Goal: Task Accomplishment & Management: Manage account settings

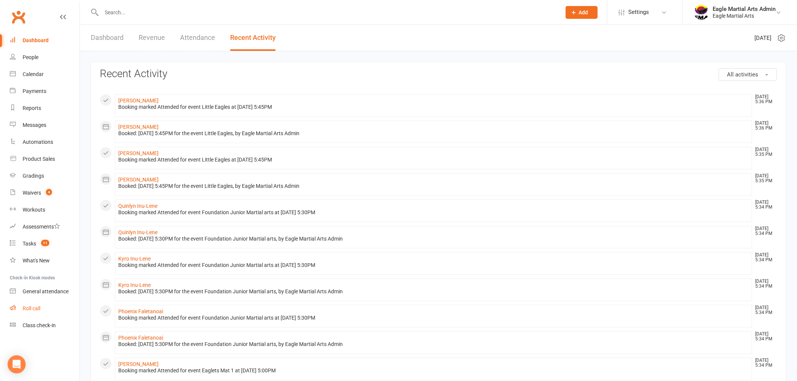
click at [40, 313] on link "Roll call" at bounding box center [45, 308] width 70 height 17
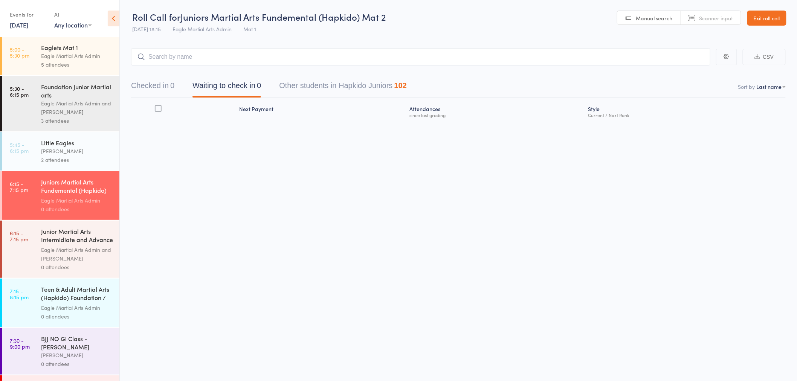
click at [81, 105] on div "Eagle Martial Arts Admin and Alex Tse" at bounding box center [77, 107] width 72 height 17
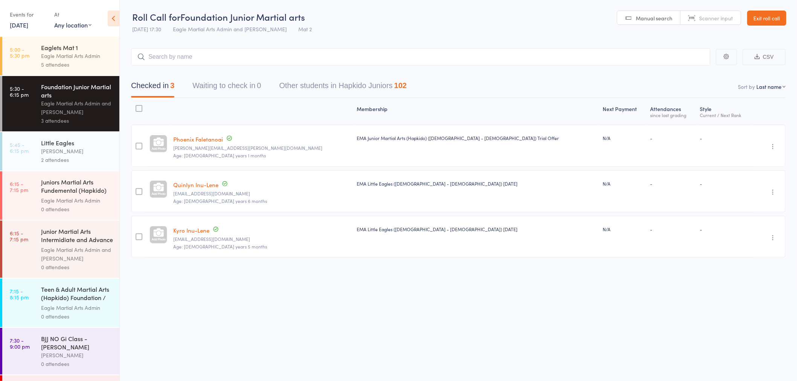
click at [83, 147] on div "Alex Tse" at bounding box center [77, 151] width 72 height 9
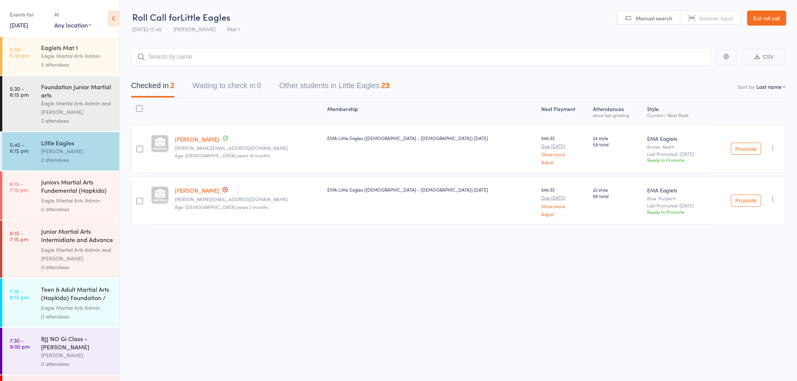
click at [204, 55] on input "search" at bounding box center [420, 56] width 579 height 17
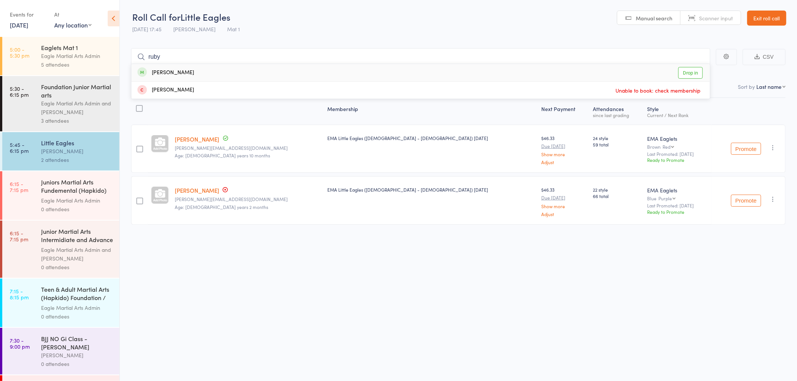
type input "ruby"
click at [189, 73] on div "Ruby Pickering Drop in" at bounding box center [420, 72] width 579 height 17
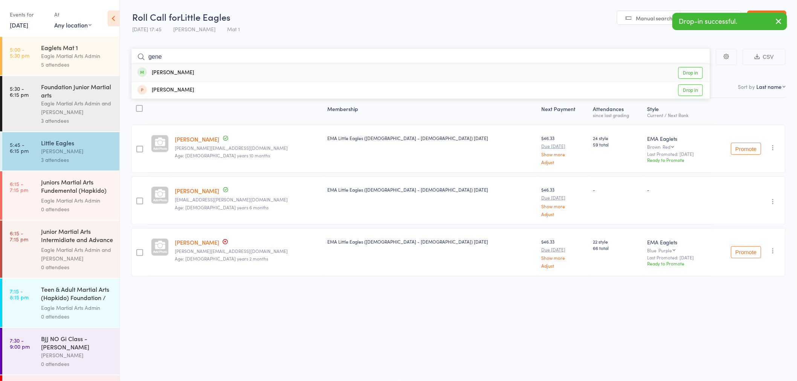
type input "gene"
click at [186, 72] on div "Gene Collins Drop in" at bounding box center [420, 72] width 579 height 17
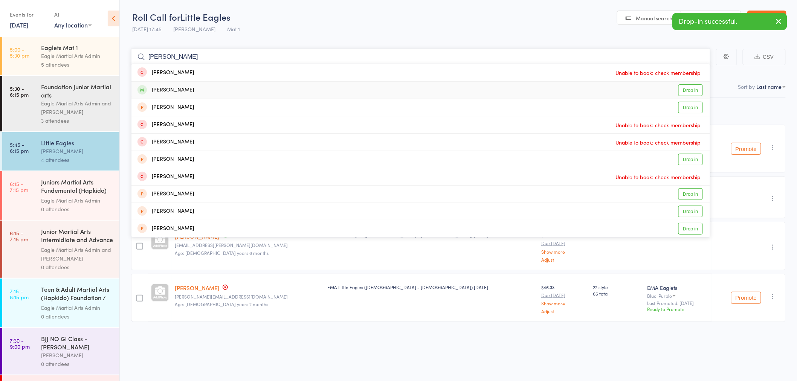
type input "robin"
click at [188, 89] on div "Robin Refikoglu" at bounding box center [165, 90] width 57 height 9
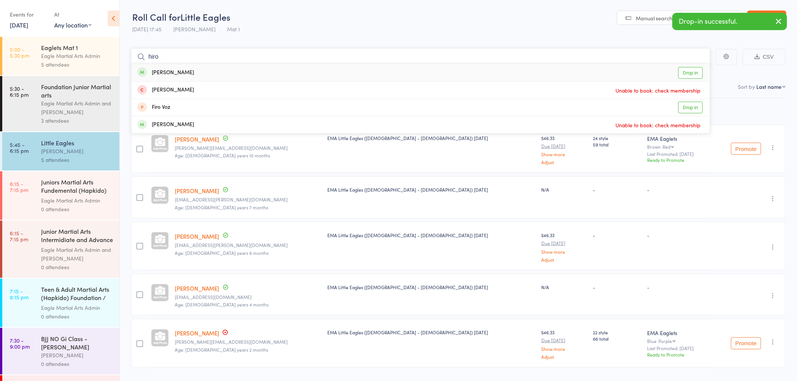
type input "hiro"
click at [182, 74] on div "Hiro Suyatno" at bounding box center [165, 73] width 57 height 9
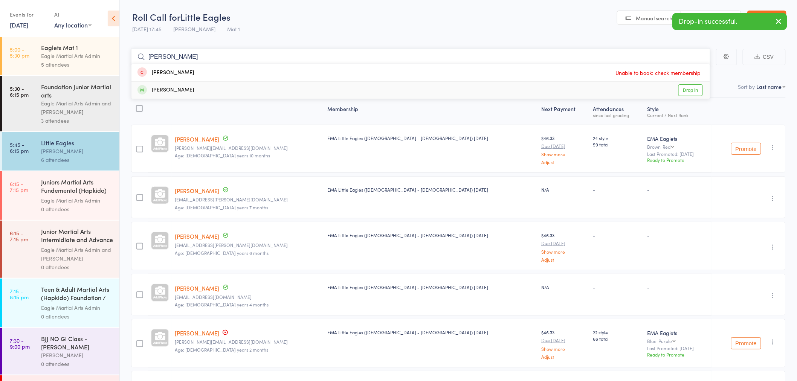
type input "hector"
click at [184, 89] on div "Hector Bosnic" at bounding box center [165, 90] width 57 height 9
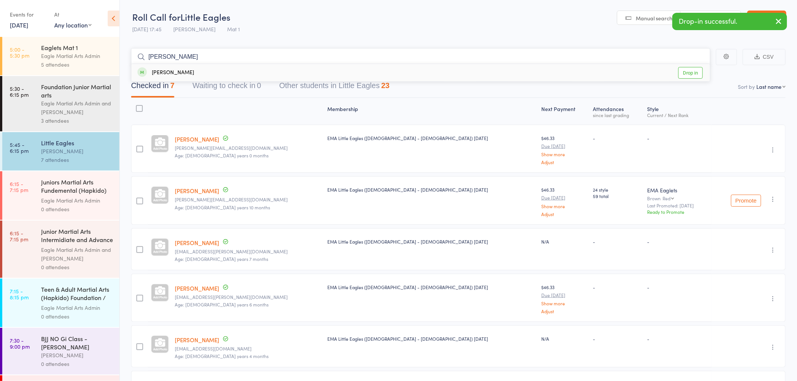
type input "reyansh"
click at [179, 73] on div "Reyansh Garnayak" at bounding box center [165, 73] width 57 height 9
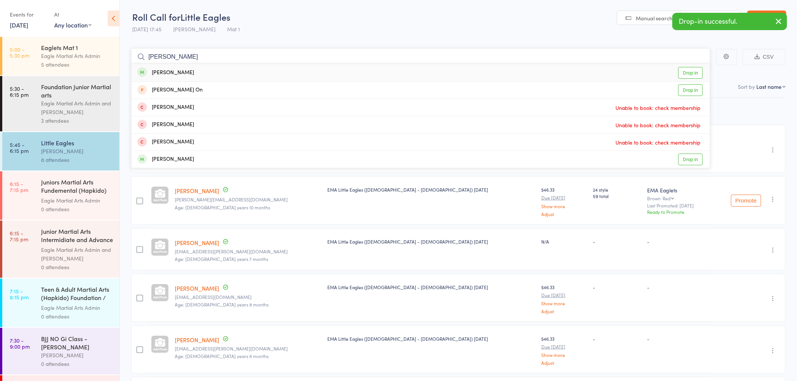
type input "ahron"
click at [159, 73] on div "Ahron Arora" at bounding box center [165, 73] width 57 height 9
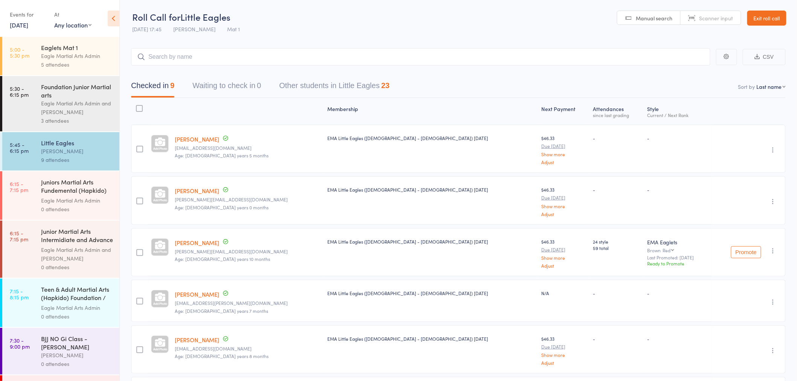
click at [63, 200] on div "Eagle Martial Arts Admin" at bounding box center [77, 200] width 72 height 9
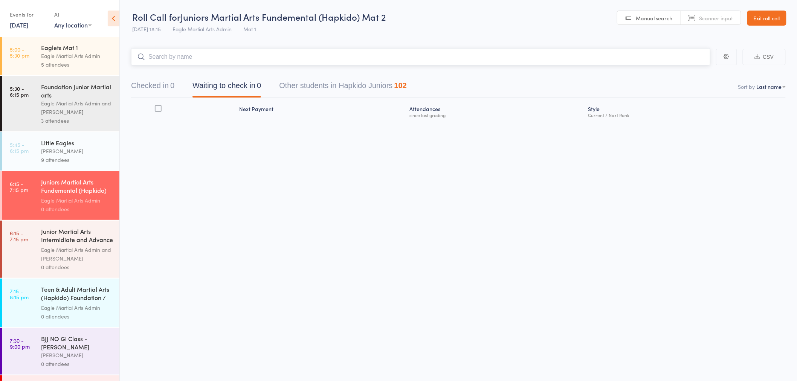
click at [328, 52] on input "search" at bounding box center [420, 56] width 579 height 17
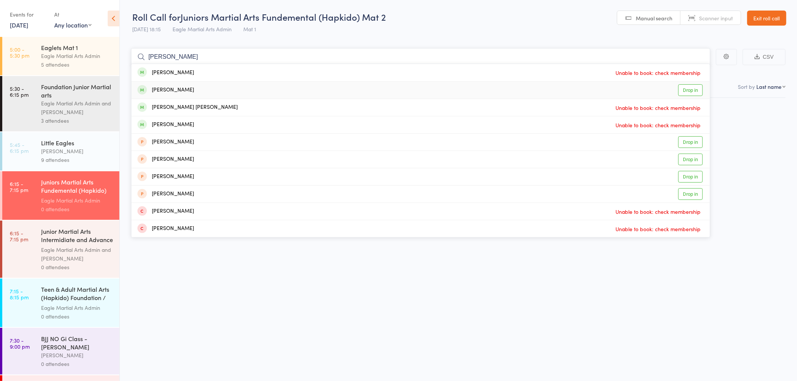
type input "charlie"
click at [179, 93] on div "Charlie Vanh" at bounding box center [165, 90] width 57 height 9
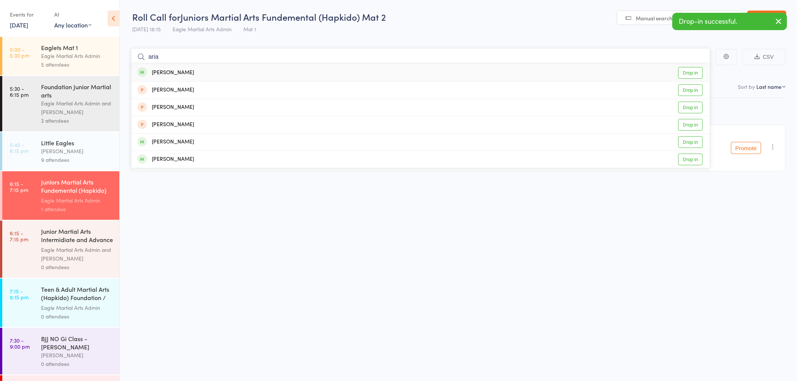
type input "aria"
click at [187, 69] on div "Aria Dabb Drop in" at bounding box center [420, 72] width 579 height 17
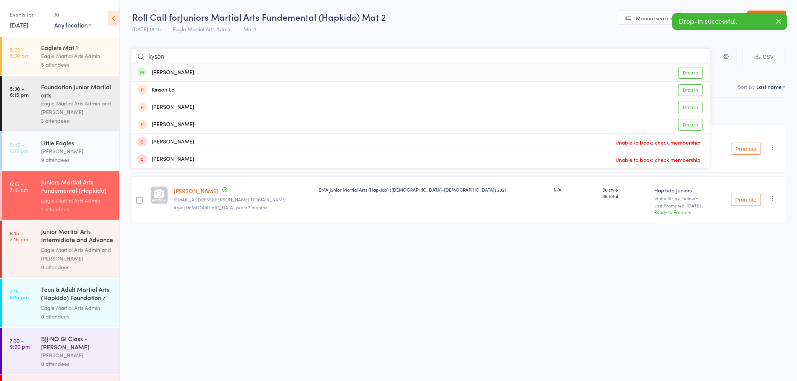
type input "kyson"
click at [160, 74] on div "Kyson Aitken" at bounding box center [165, 73] width 57 height 9
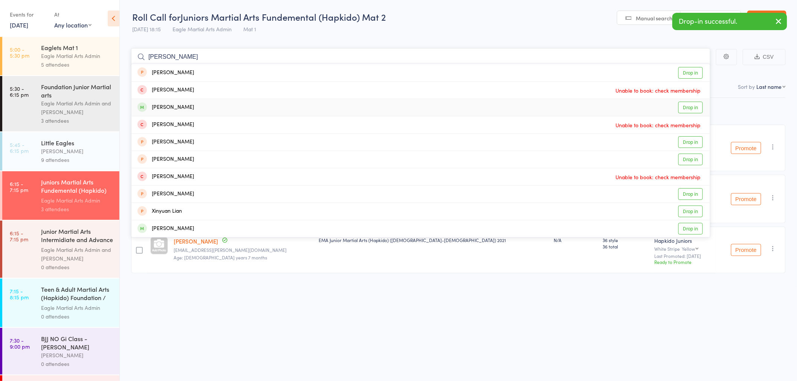
type input "julian"
click at [167, 107] on div "Julian Medhekar" at bounding box center [165, 107] width 57 height 9
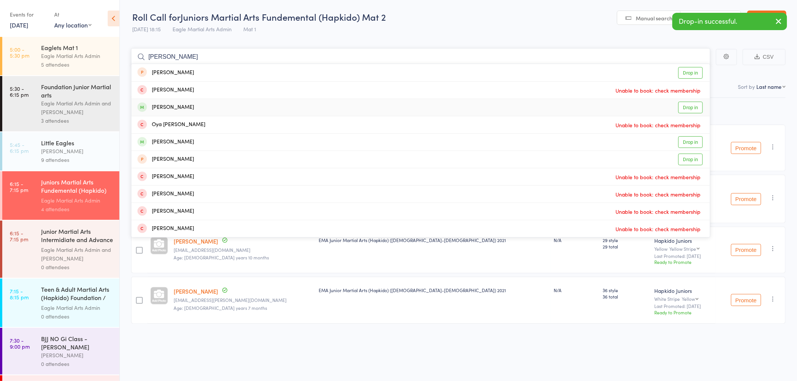
type input "olivia"
click at [192, 106] on div "Olivia Medhekar Drop in" at bounding box center [420, 107] width 579 height 17
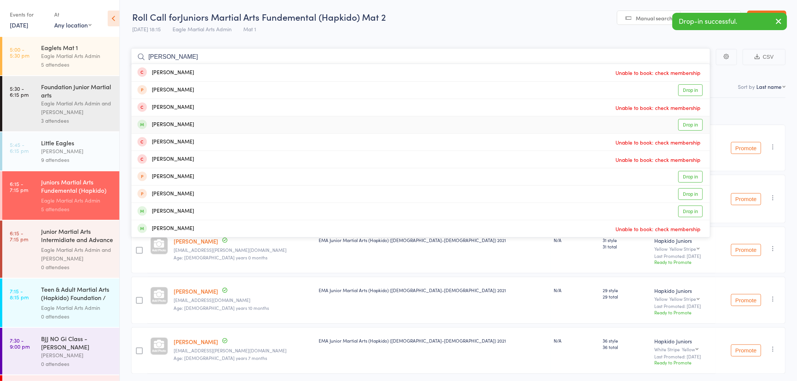
type input "dylan"
click at [184, 127] on div "Dylan Suyatno" at bounding box center [165, 125] width 57 height 9
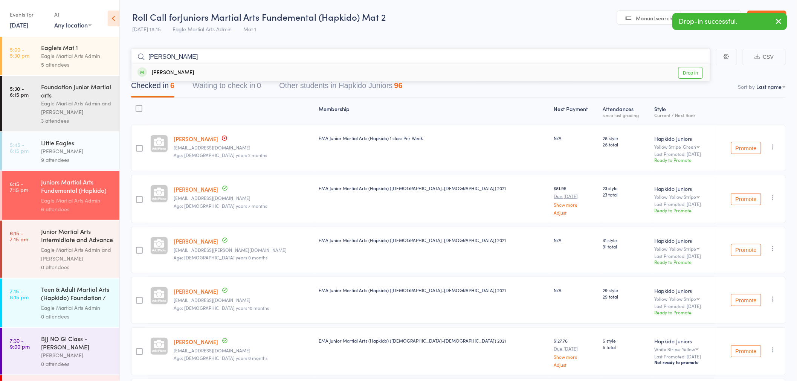
type input "tyler"
click at [173, 72] on div "Tyler Whitehead" at bounding box center [165, 73] width 57 height 9
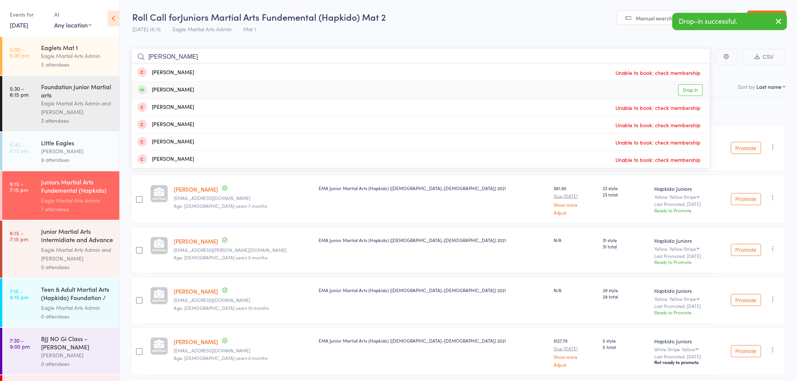
type input "sonia"
click at [184, 88] on div "Sonia Whitehead" at bounding box center [165, 90] width 57 height 9
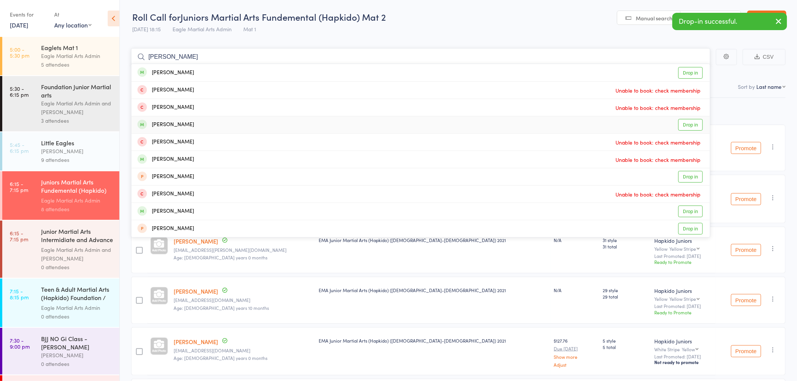
type input "alexander"
click at [185, 123] on div "Alexander Psirris" at bounding box center [165, 125] width 57 height 9
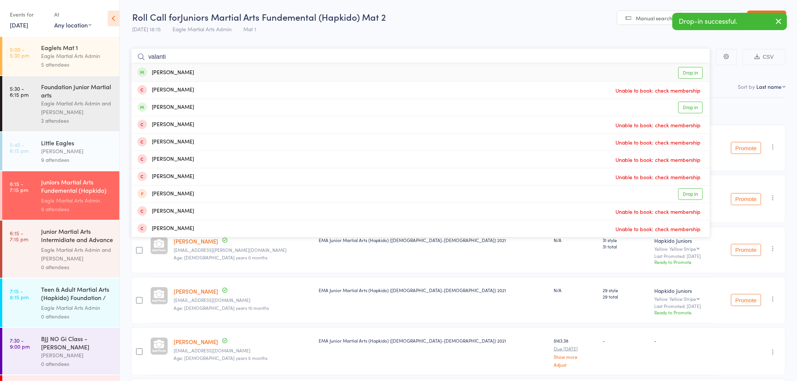
type input "valanti"
click at [182, 75] on div "Valanti Psirris" at bounding box center [165, 73] width 57 height 9
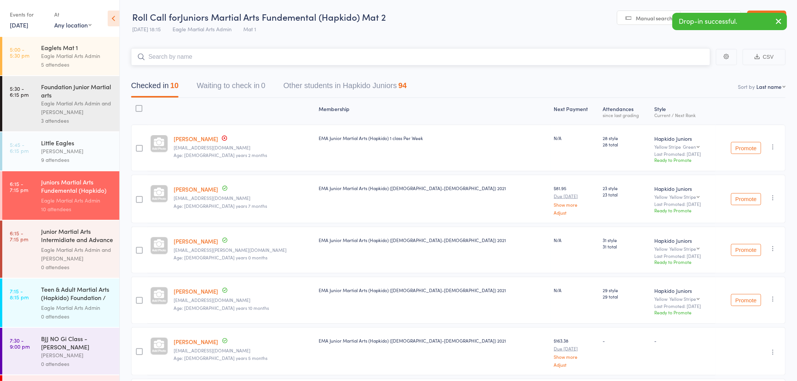
click at [230, 56] on input "search" at bounding box center [420, 56] width 579 height 17
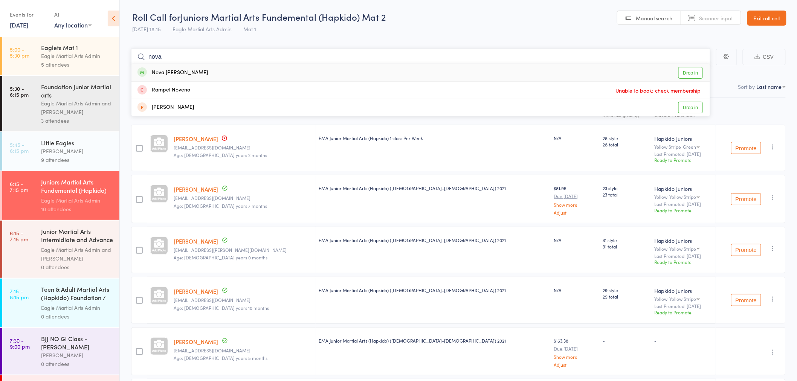
type input "nova"
click at [185, 72] on div "Nova Collins Drop in" at bounding box center [420, 72] width 579 height 17
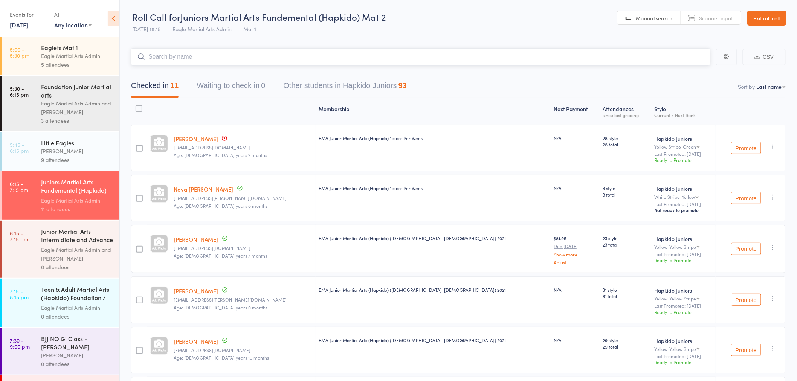
click at [228, 57] on input "search" at bounding box center [420, 56] width 579 height 17
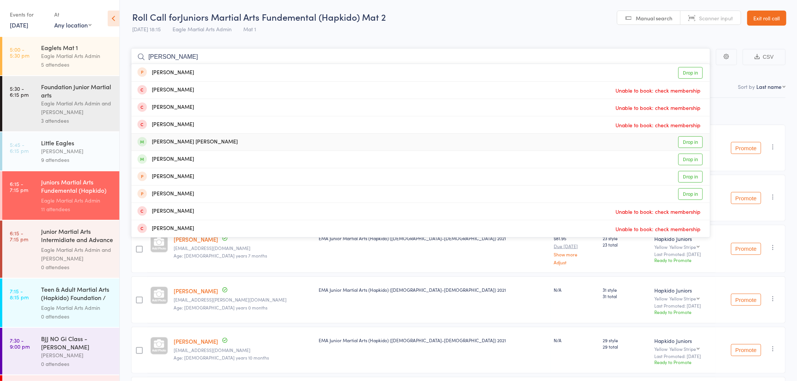
type input "ethan"
click at [178, 141] on div "Ethan Atal Drop in" at bounding box center [420, 142] width 579 height 17
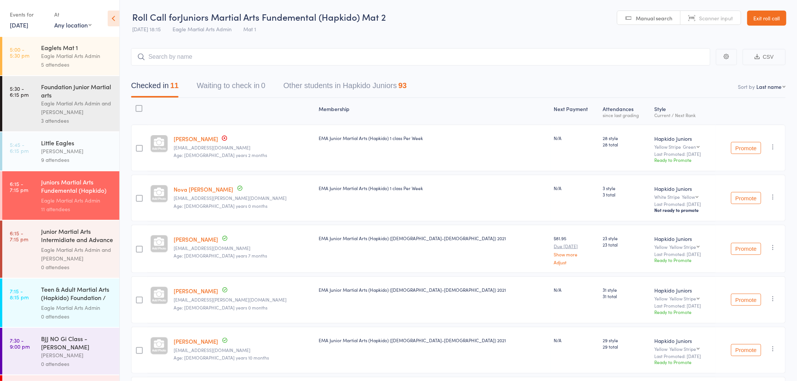
click at [69, 246] on div "Eagle Martial Arts Admin and Alex Tse" at bounding box center [77, 254] width 72 height 17
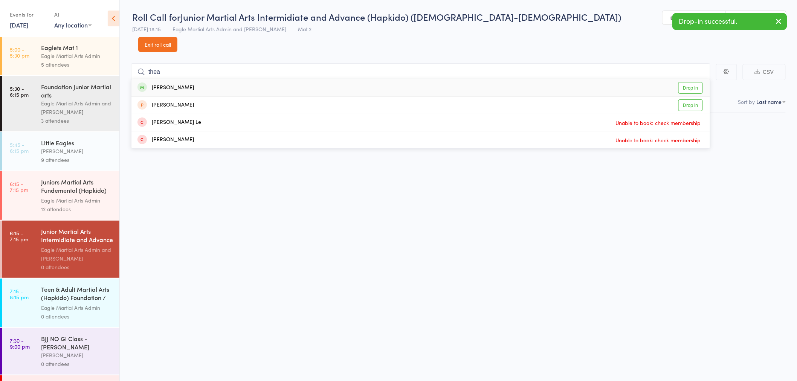
type input "thea"
click at [176, 84] on div "Thea Walters" at bounding box center [165, 88] width 57 height 9
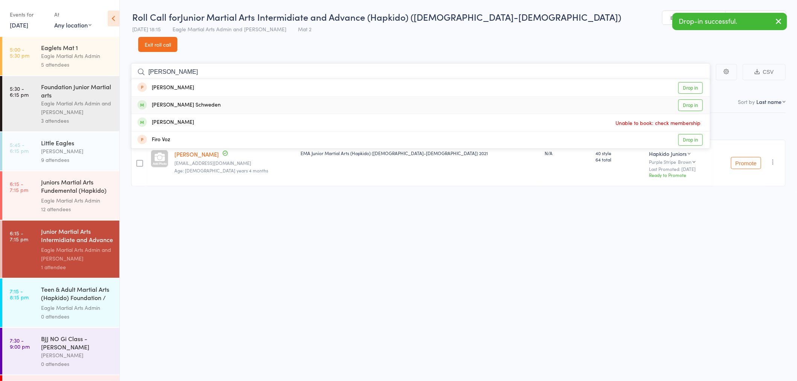
type input "finn"
click at [184, 101] on div "Finn Schweden" at bounding box center [178, 105] width 83 height 9
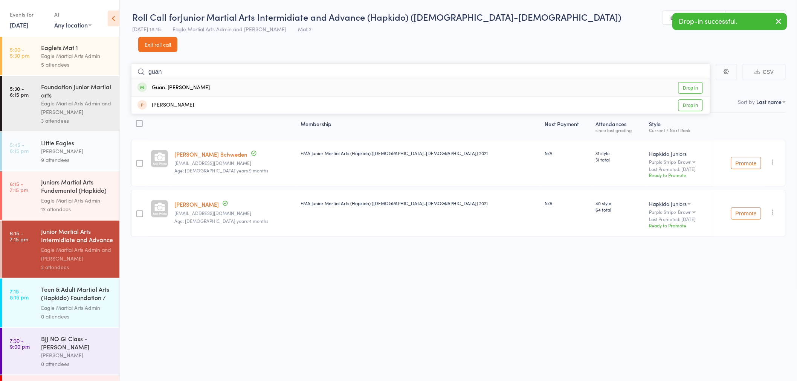
type input "guan"
click at [180, 84] on div "Guan-Wei Liao" at bounding box center [173, 88] width 72 height 9
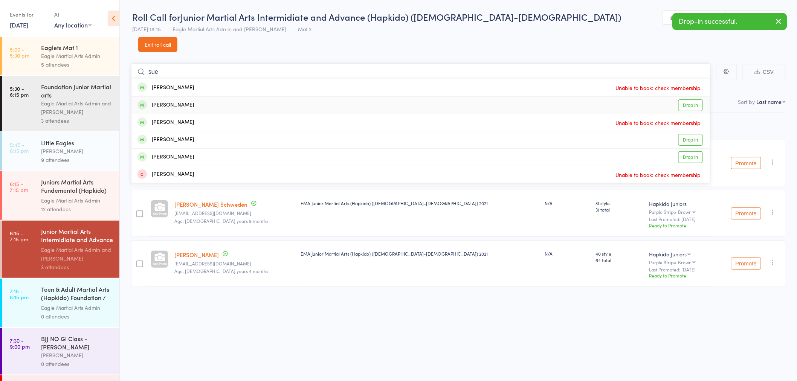
type input "sue"
click at [197, 97] on div "Sue-Han Liao Drop in" at bounding box center [420, 105] width 579 height 17
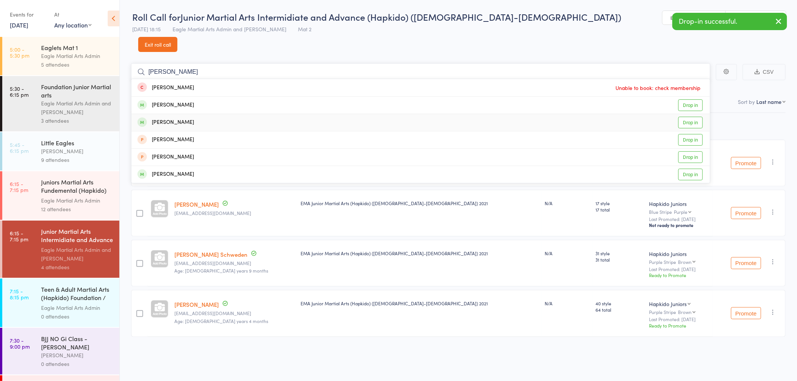
type input "chloe"
click at [192, 114] on div "Chloe Ray Cruz Drop in" at bounding box center [420, 122] width 579 height 17
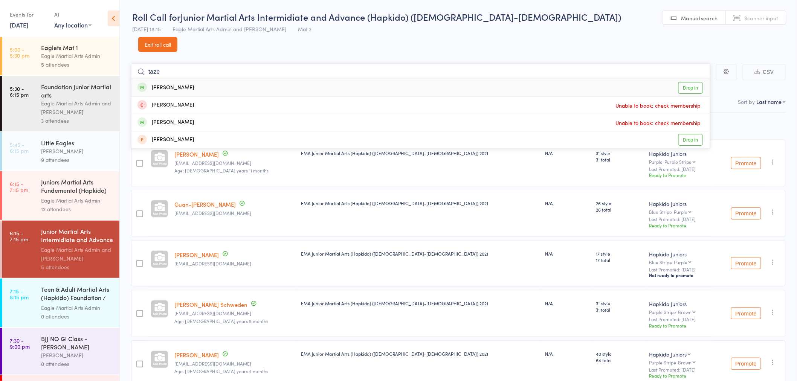
type input "taze"
click at [183, 79] on div "Taze Aitken Drop in" at bounding box center [420, 87] width 579 height 17
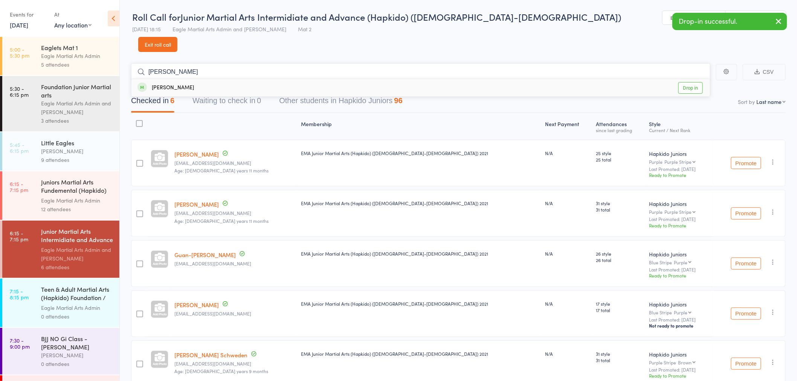
type input "curtis"
click at [176, 84] on div "Curtis Kha" at bounding box center [165, 88] width 57 height 9
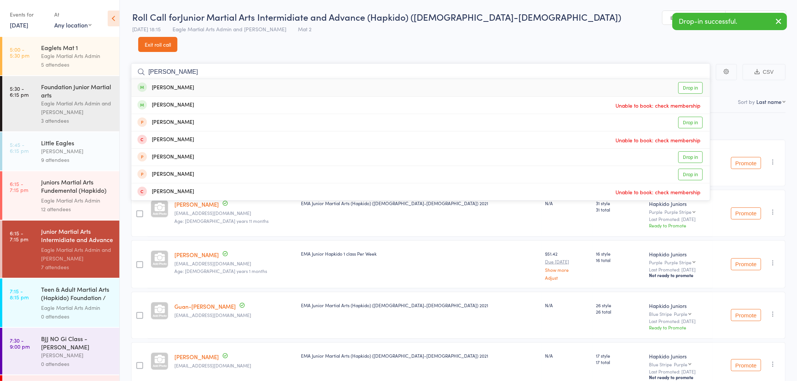
type input "dean"
click at [177, 84] on div "Dean Dascal" at bounding box center [165, 88] width 57 height 9
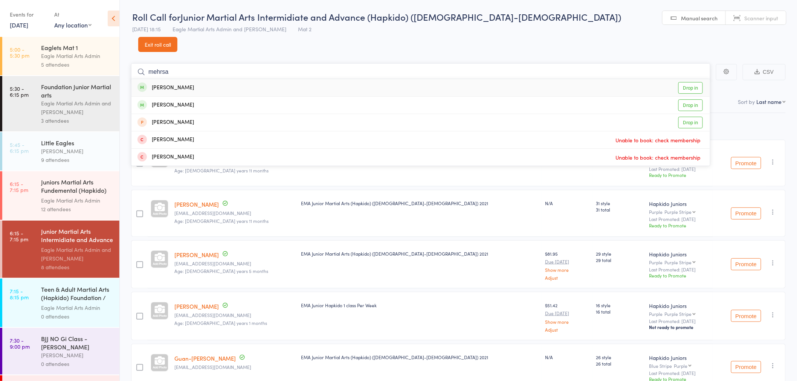
type input "mehrsa"
click at [180, 84] on div "Mehrsa Molaei" at bounding box center [165, 88] width 57 height 9
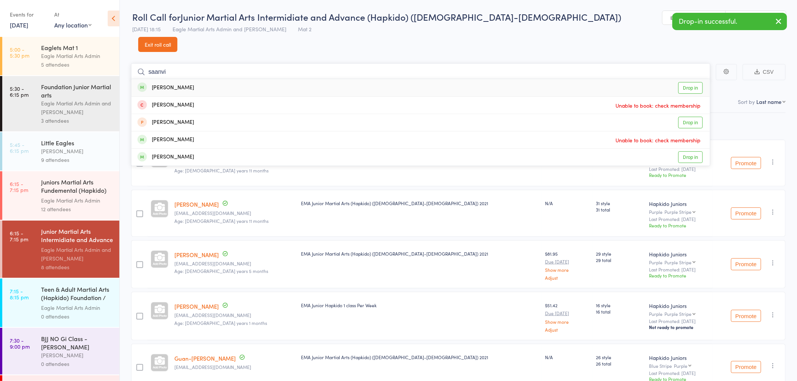
type input "saanvi"
click at [192, 84] on div "Saanvi Dhamecha" at bounding box center [165, 88] width 57 height 9
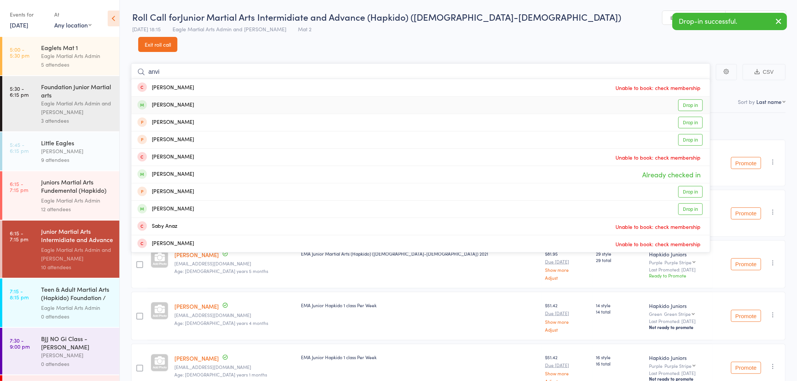
type input "anvi"
click at [183, 101] on div "Anvi Chaulagain" at bounding box center [165, 105] width 57 height 9
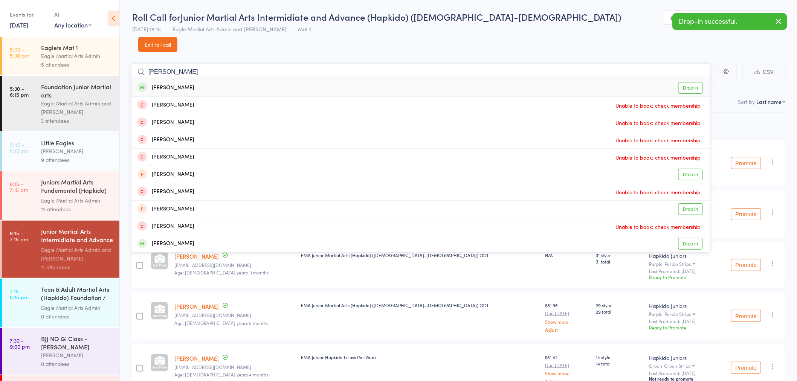
type input "oliver"
click at [168, 84] on div "Oliver Lee" at bounding box center [165, 88] width 57 height 9
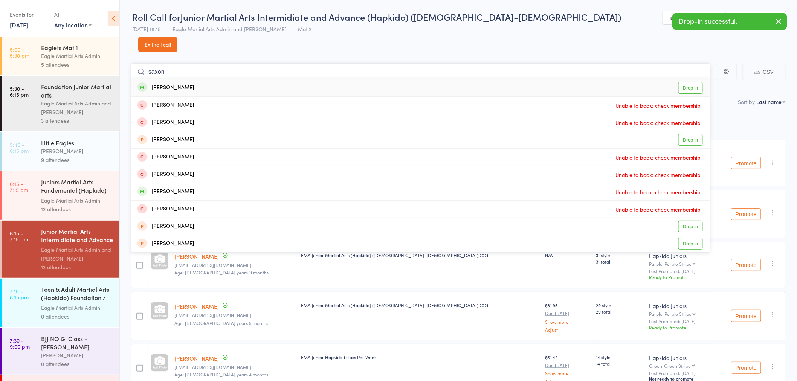
type input "saxon"
click at [176, 84] on div "Saxon Lee" at bounding box center [165, 88] width 57 height 9
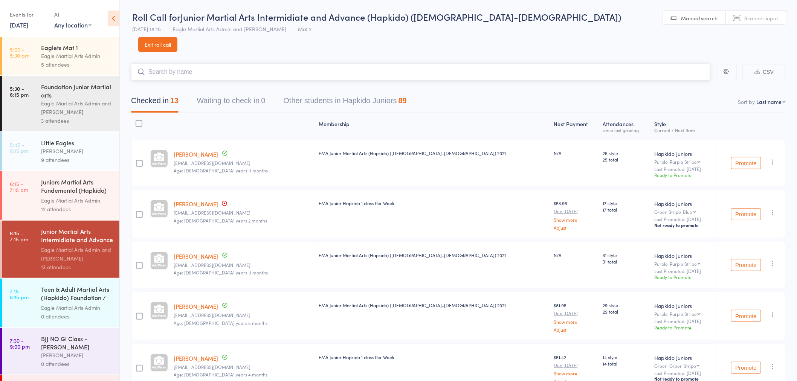
click at [223, 64] on input "search" at bounding box center [420, 71] width 579 height 17
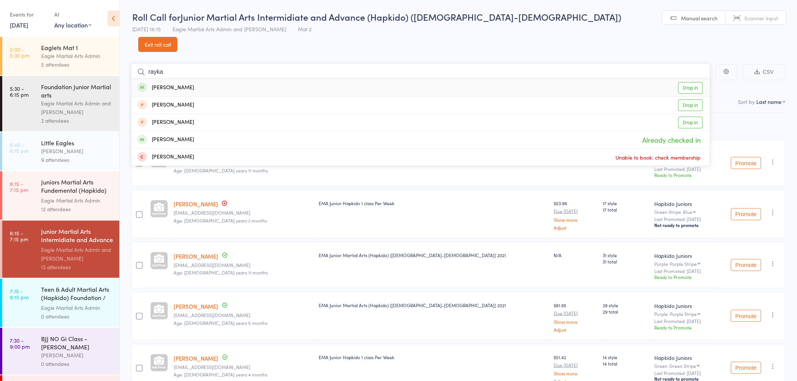
type input "rayka"
click at [217, 79] on div "Rayka Zakeri Drop in" at bounding box center [420, 87] width 579 height 17
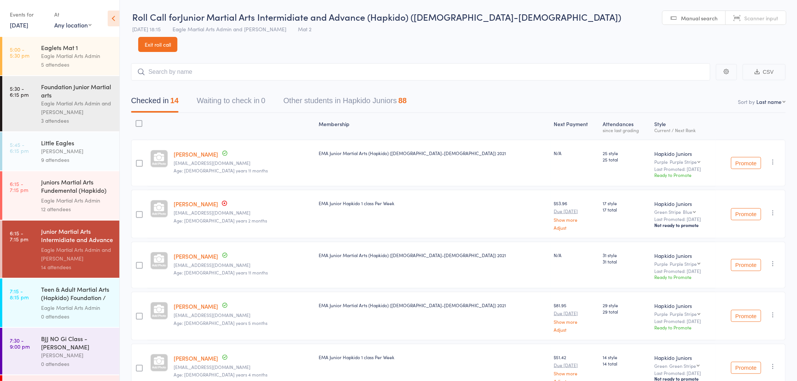
click at [177, 37] on link "Exit roll call" at bounding box center [157, 44] width 39 height 15
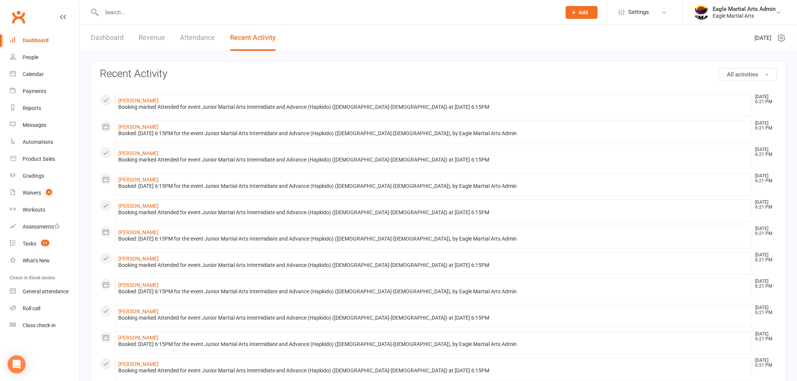
drag, startPoint x: 115, startPoint y: 10, endPoint x: 119, endPoint y: 10, distance: 4.5
click at [115, 10] on input "text" at bounding box center [327, 12] width 457 height 11
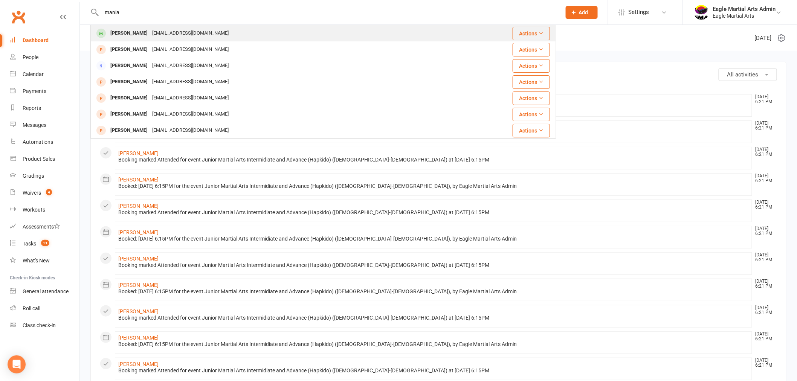
type input "mania"
click at [139, 30] on div "Manaia Ngaau" at bounding box center [129, 33] width 42 height 11
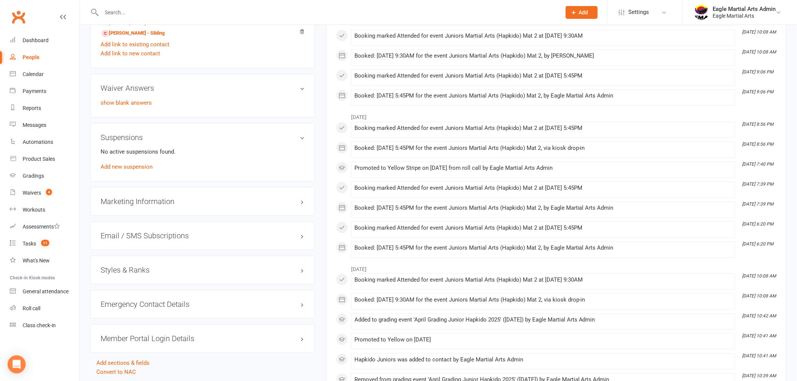
scroll to position [669, 0]
click at [218, 263] on div "Styles & Ranks" at bounding box center [202, 269] width 225 height 29
click at [302, 270] on h3 "Styles & Ranks" at bounding box center [203, 270] width 204 height 8
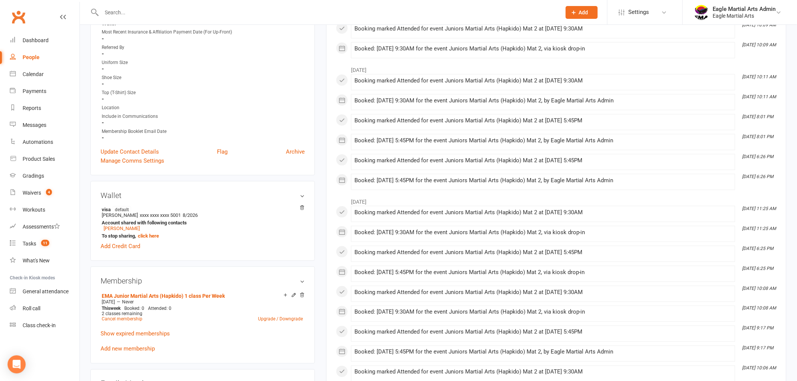
scroll to position [0, 0]
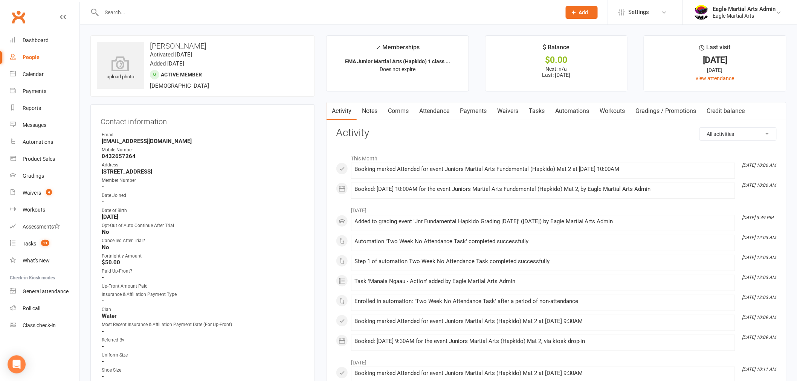
click at [160, 13] on input "text" at bounding box center [327, 12] width 457 height 11
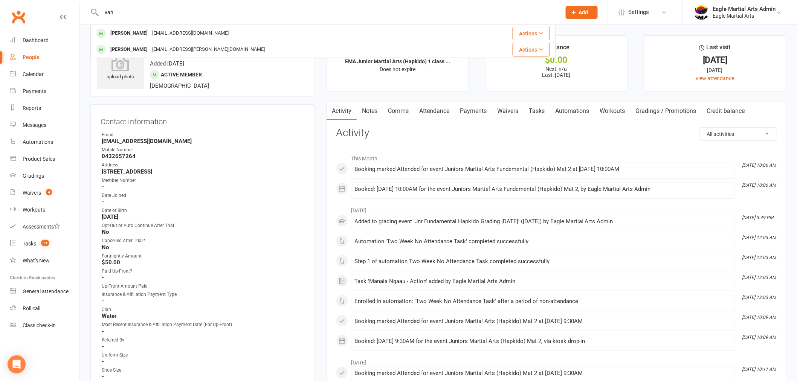
type input "vah"
click at [153, 33] on div "coffeezz@live.com" at bounding box center [190, 33] width 81 height 11
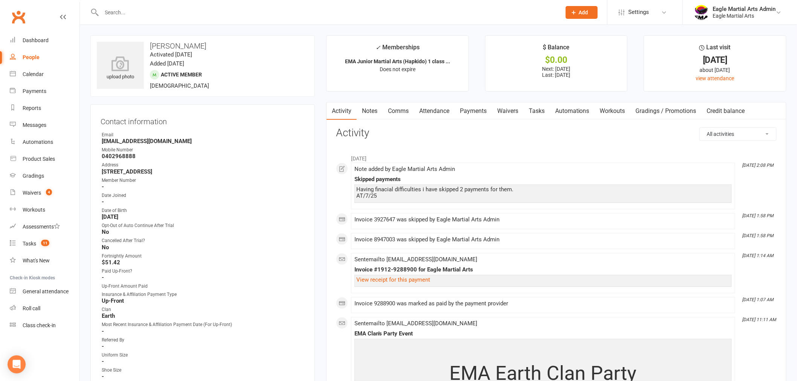
click at [474, 112] on link "Payments" at bounding box center [473, 110] width 37 height 17
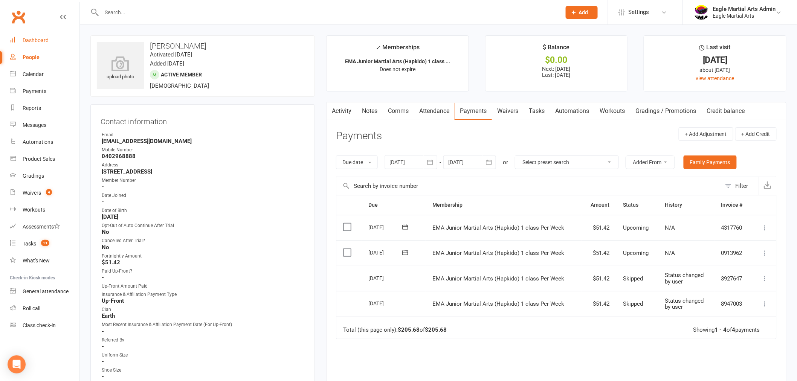
click at [48, 39] on link "Dashboard" at bounding box center [45, 40] width 70 height 17
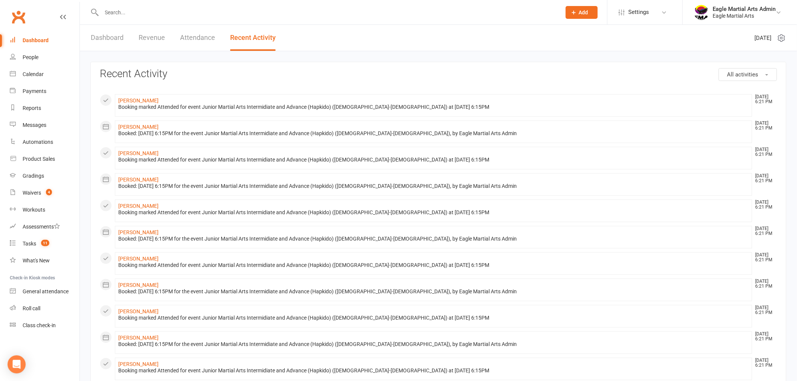
click at [40, 37] on div "Dashboard" at bounding box center [36, 40] width 26 height 6
